Goal: Use online tool/utility

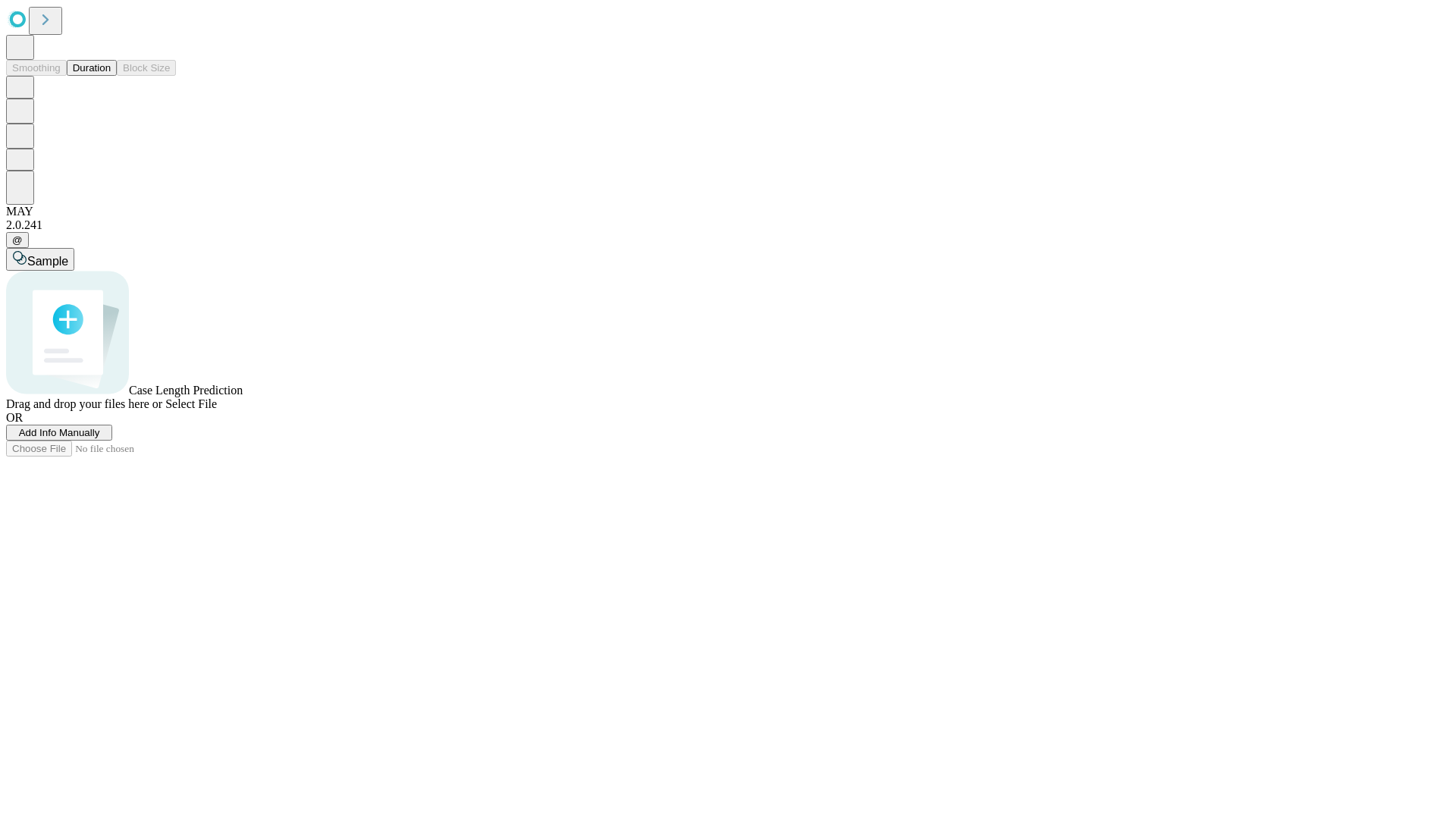
click at [111, 76] on button "Duration" at bounding box center [92, 68] width 50 height 16
click at [68, 255] on span "Sample" at bounding box center [48, 261] width 41 height 13
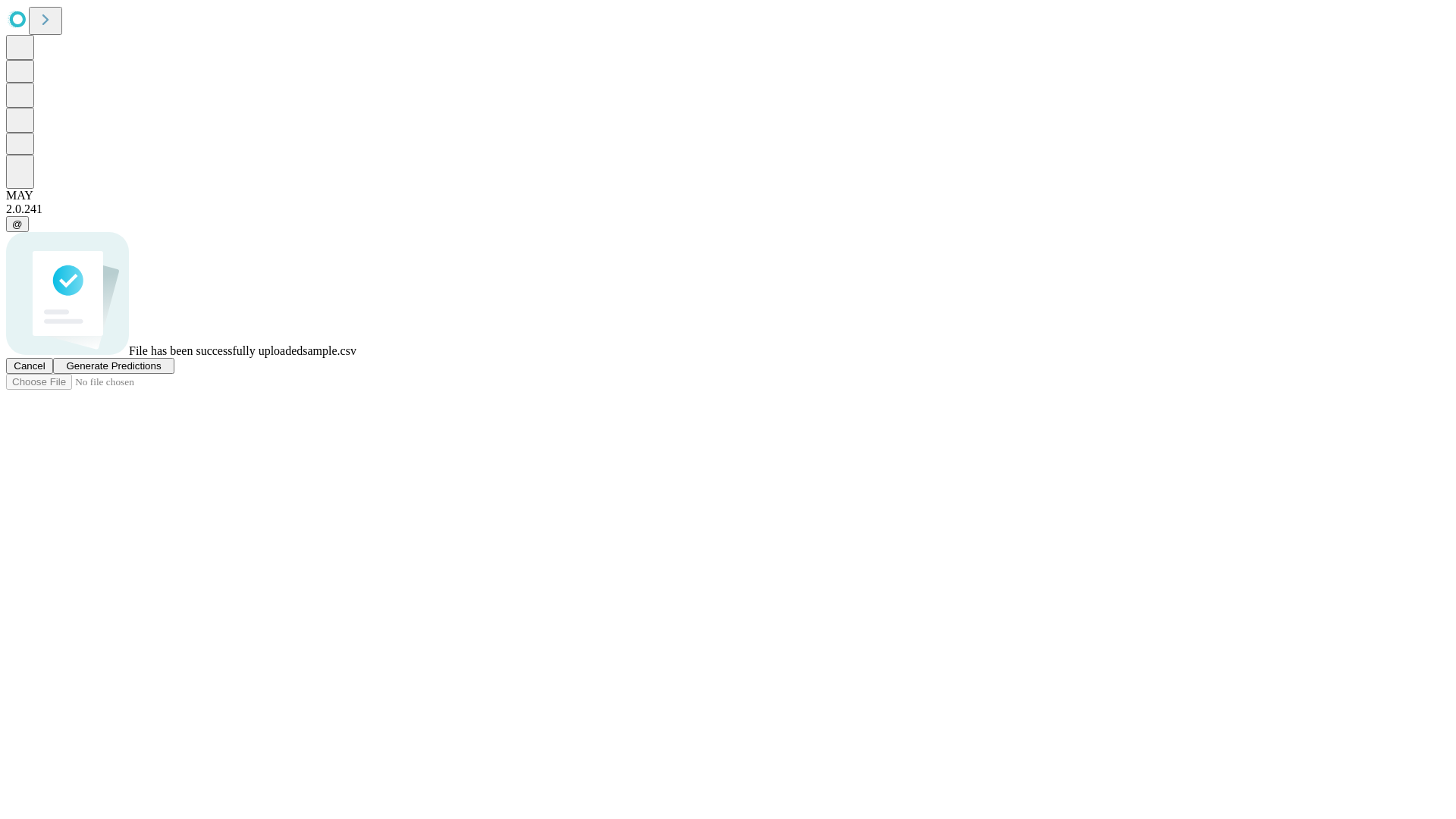
click at [161, 371] on span "Generate Predictions" at bounding box center [114, 366] width 95 height 12
